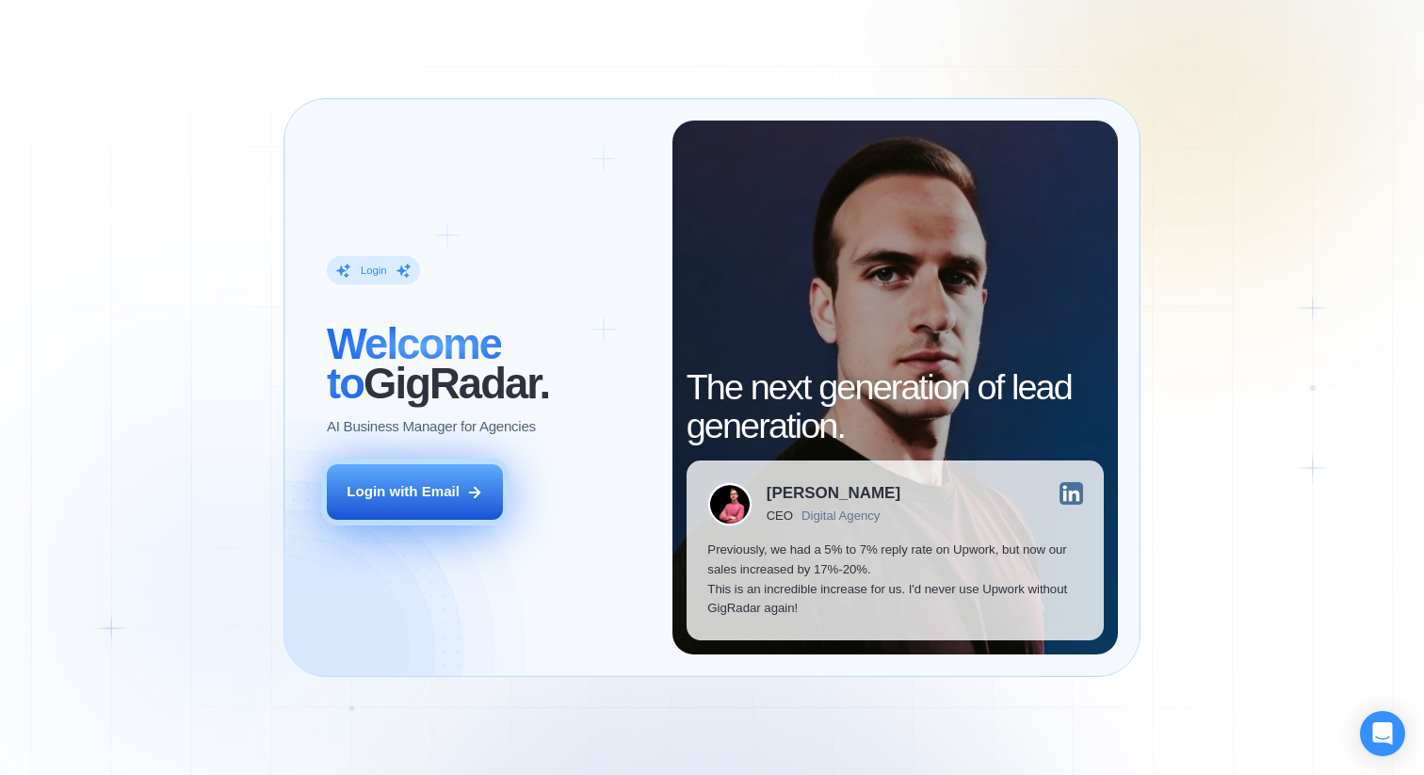
click at [468, 469] on button "Login with Email" at bounding box center [415, 492] width 176 height 56
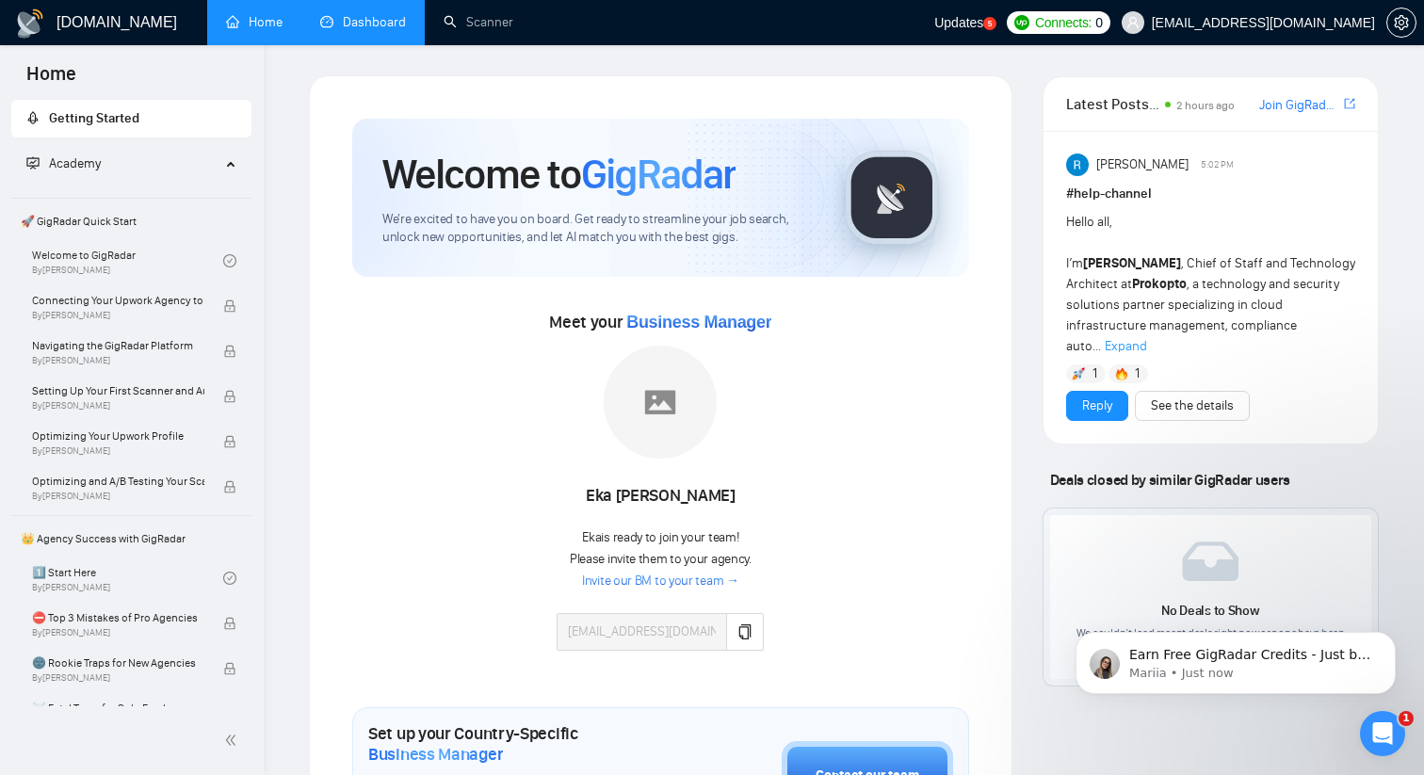
click at [367, 14] on link "Dashboard" at bounding box center [363, 22] width 86 height 16
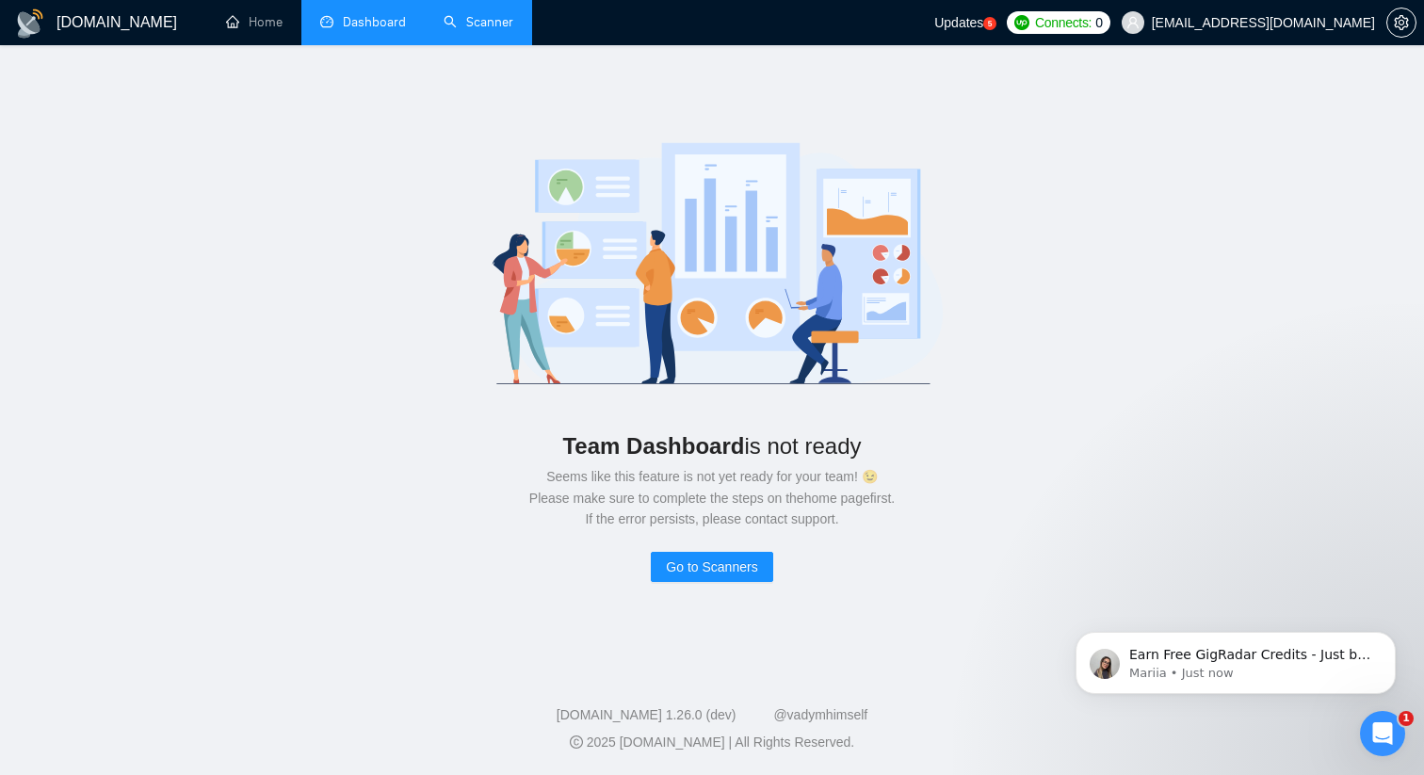
click at [484, 30] on link "Scanner" at bounding box center [479, 22] width 70 height 16
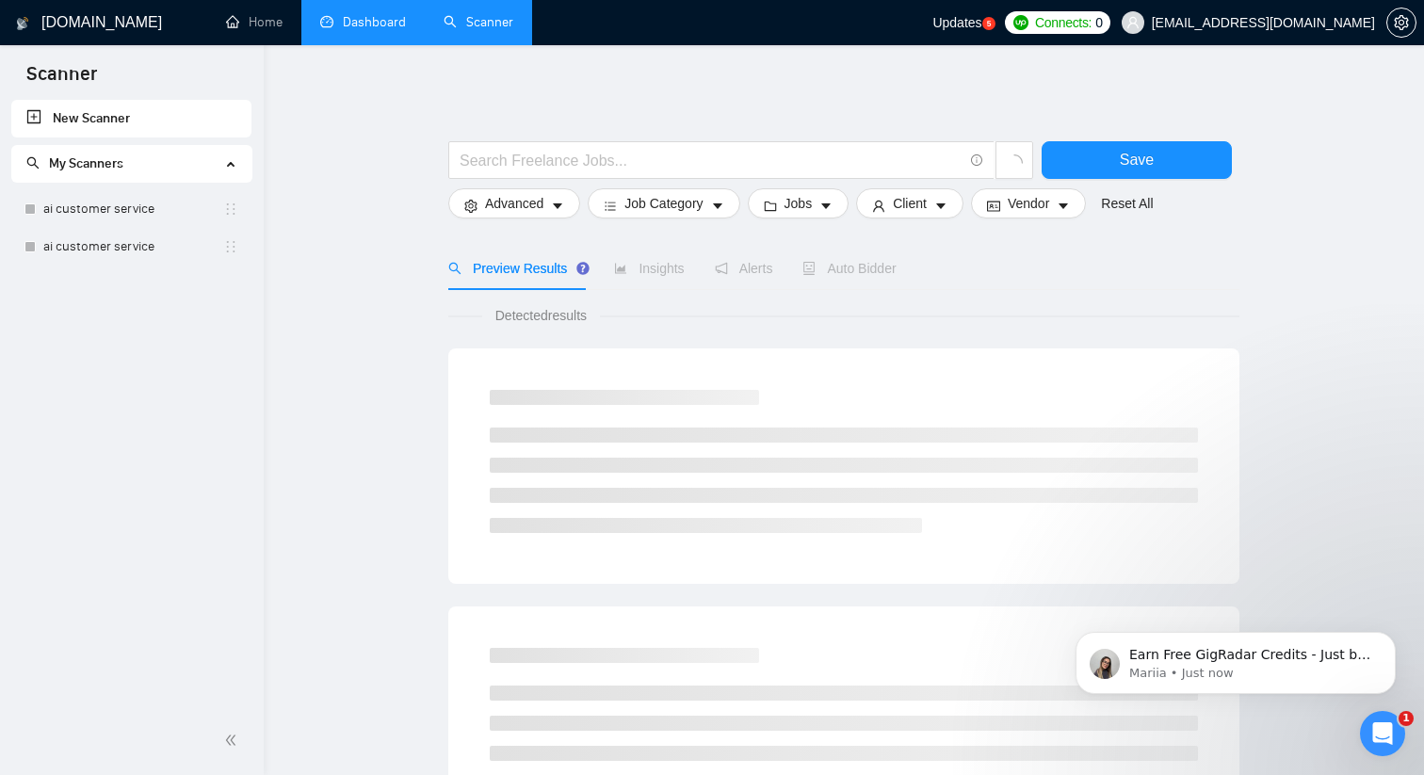
click at [83, 12] on h1 "GigRadar.io" at bounding box center [101, 22] width 121 height 45
